Goal: Use online tool/utility: Utilize a website feature to perform a specific function

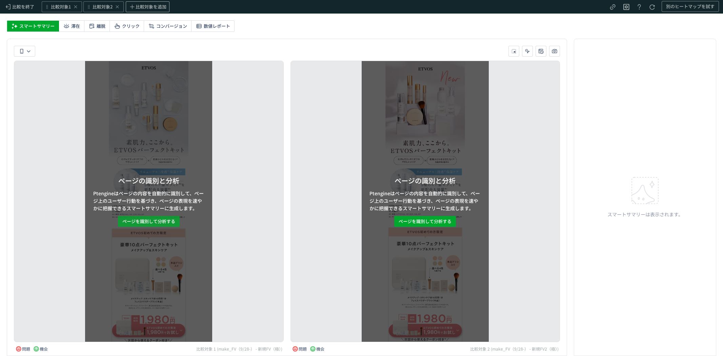
click at [170, 221] on span "ページを識別して分析する" at bounding box center [148, 221] width 53 height 11
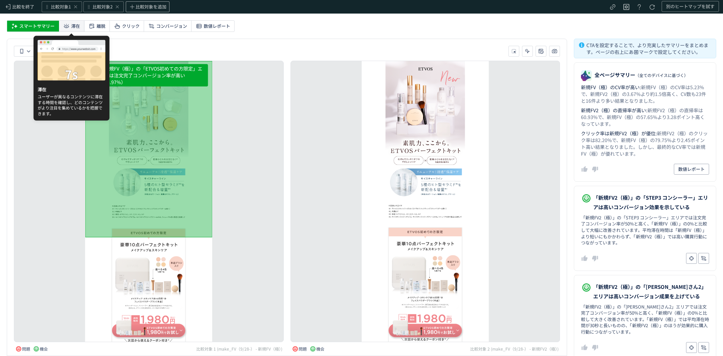
click at [75, 25] on span "滞在" at bounding box center [75, 26] width 9 height 11
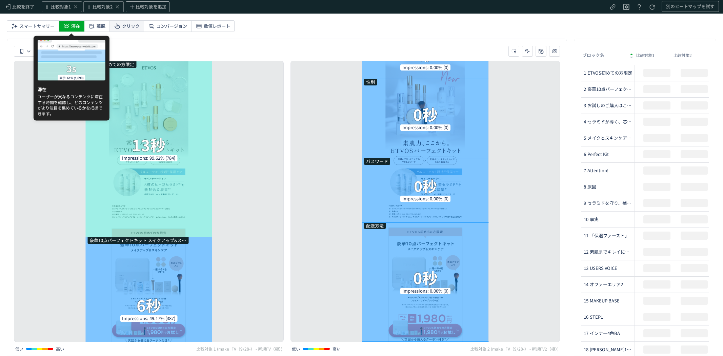
click at [124, 26] on span "クリック" at bounding box center [131, 26] width 18 height 11
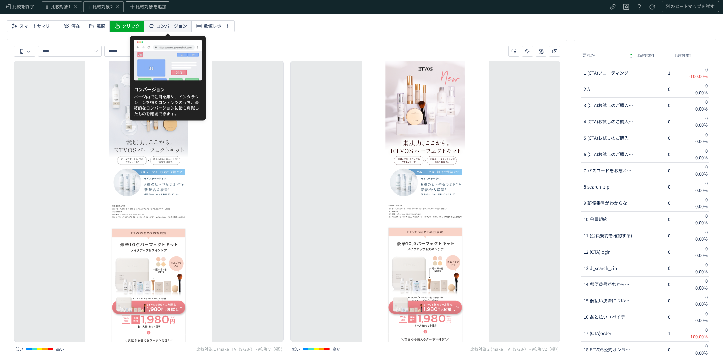
click at [174, 25] on span "コンバージョン" at bounding box center [171, 26] width 31 height 11
type input "*********"
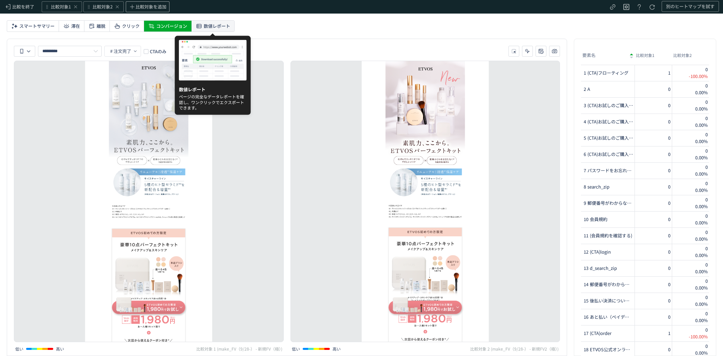
click at [225, 28] on span "数値レポート" at bounding box center [217, 26] width 26 height 11
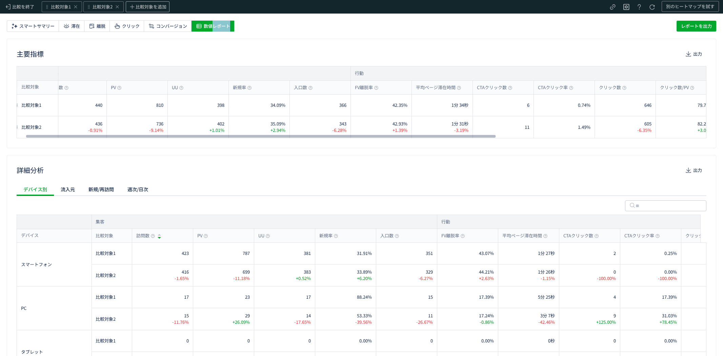
scroll to position [1, 0]
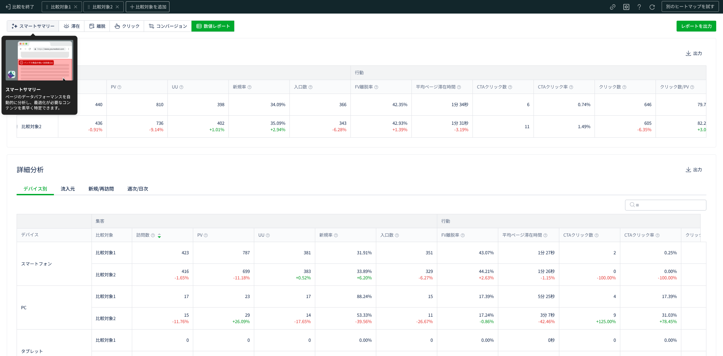
click at [46, 22] on span "スマートサマリー" at bounding box center [36, 26] width 35 height 11
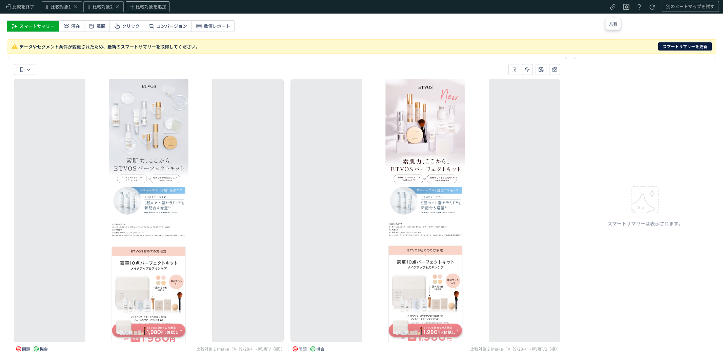
scroll to position [0, 0]
click at [673, 46] on span "スマートサマリーを更新" at bounding box center [684, 46] width 45 height 8
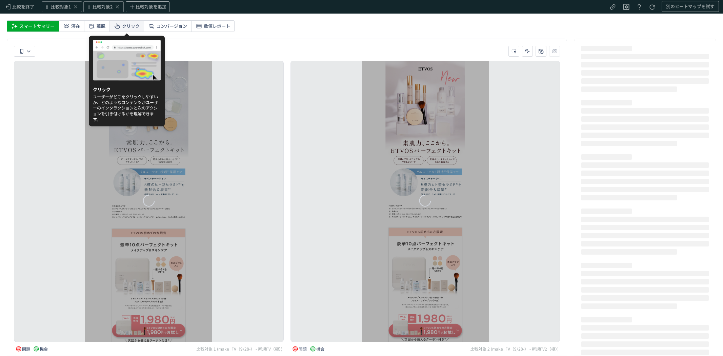
click at [133, 24] on span "クリック" at bounding box center [131, 26] width 18 height 11
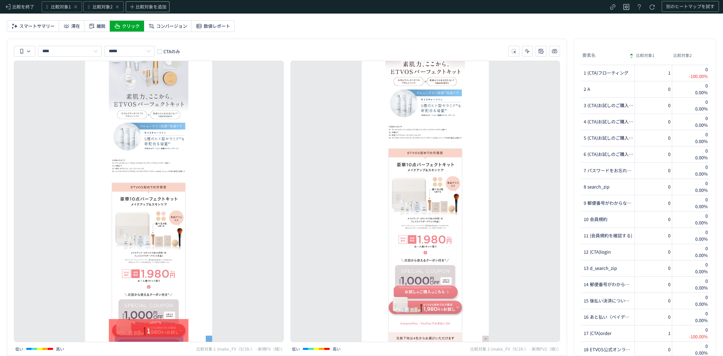
scroll to position [306, 0]
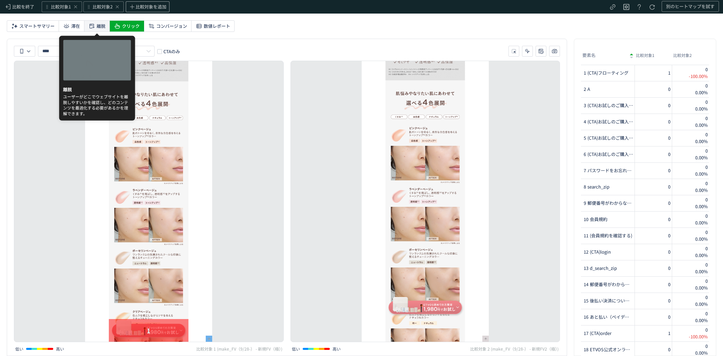
click at [92, 24] on icon at bounding box center [91, 26] width 7 height 7
type input "***"
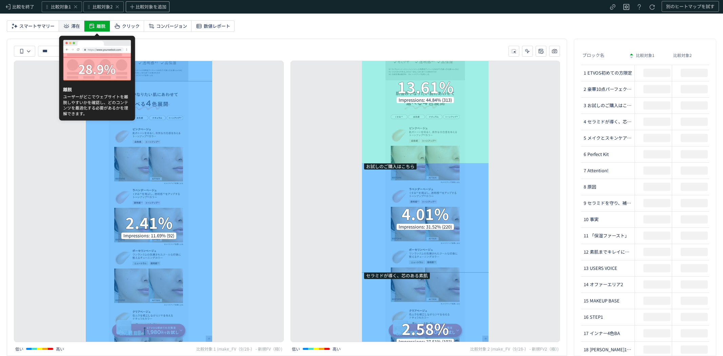
click at [70, 27] on div "滞在" at bounding box center [71, 26] width 25 height 11
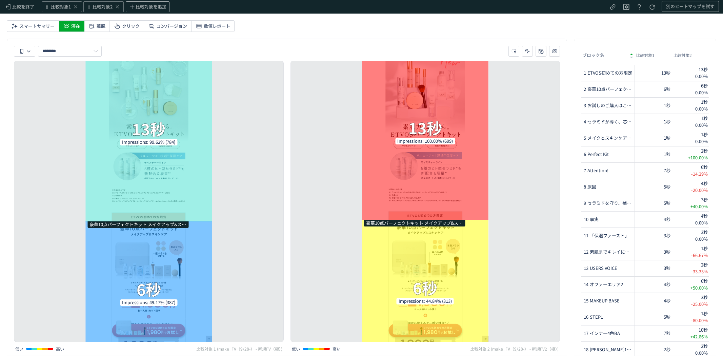
drag, startPoint x: 426, startPoint y: 186, endPoint x: 217, endPoint y: 240, distance: 215.9
click at [217, 240] on div "ETVOS初めての方限定 13秒 Impressions: 99.62% (784) 豪華10点パーフェクトキット メイクアップ&スキンケア 選べる4色 化粧…" at bounding box center [287, 208] width 553 height 295
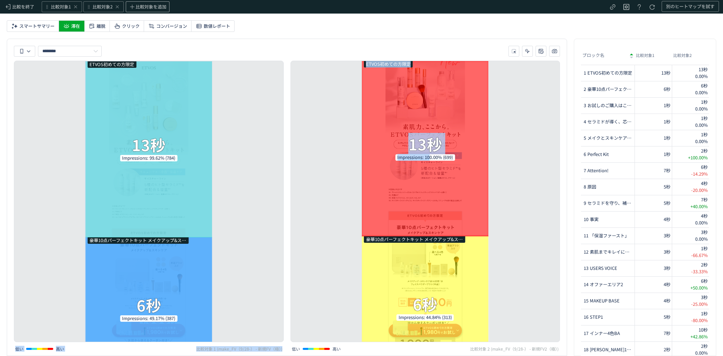
scroll to position [0, 0]
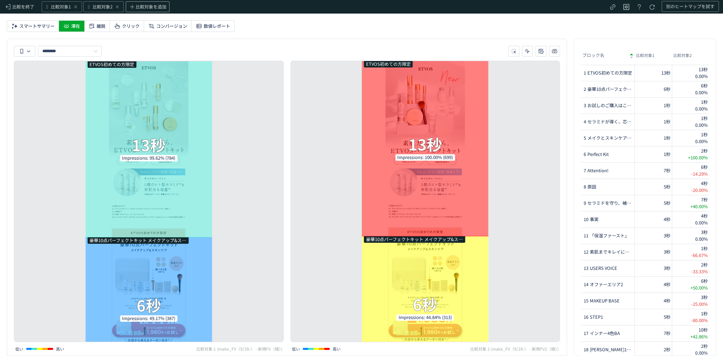
click at [531, 200] on div "ETVOS初めての方限定 13秒 Impressions: 100.00% (699) 豪華10点パーフェクトキット メイクアップ&スキンケア 選べる4色 化…" at bounding box center [425, 201] width 270 height 281
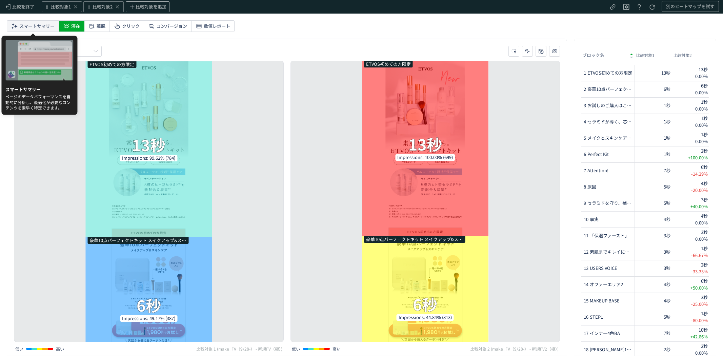
click at [41, 25] on span "スマートサマリー" at bounding box center [36, 26] width 35 height 11
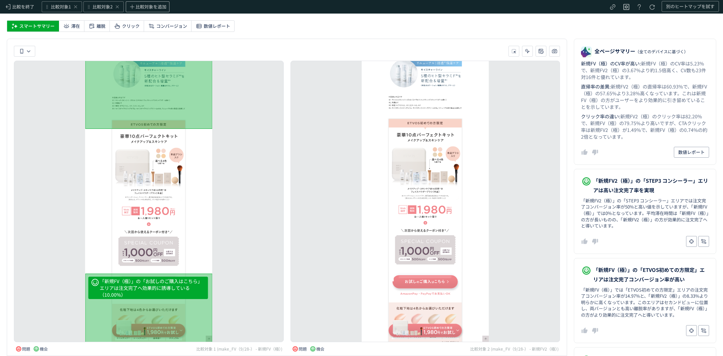
scroll to position [152, 0]
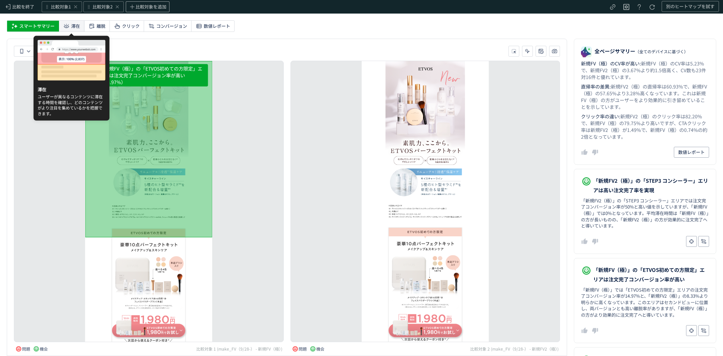
click at [74, 26] on span "滞在" at bounding box center [75, 26] width 9 height 11
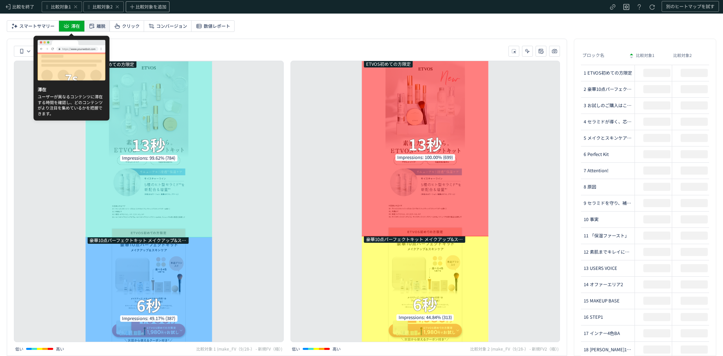
click at [99, 26] on span "離脱" at bounding box center [101, 26] width 9 height 11
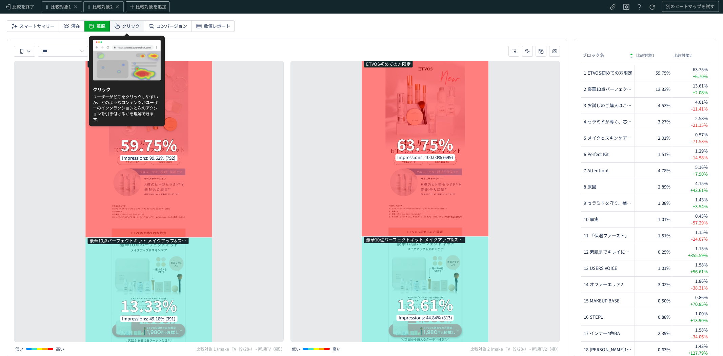
click at [130, 28] on span "クリック" at bounding box center [131, 26] width 18 height 11
type input "*****"
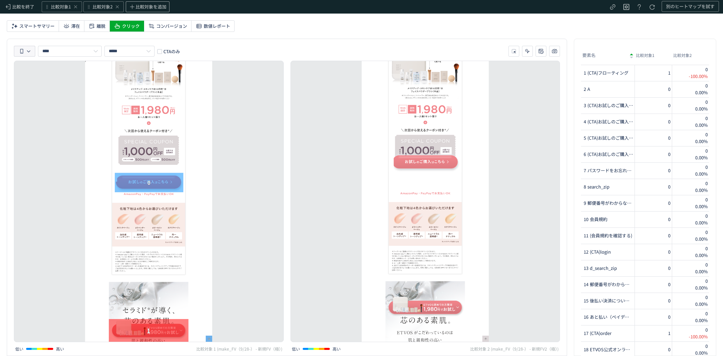
click at [32, 48] on button "heatmap-toolbar-container" at bounding box center [24, 51] width 21 height 11
